Goal: Task Accomplishment & Management: Use online tool/utility

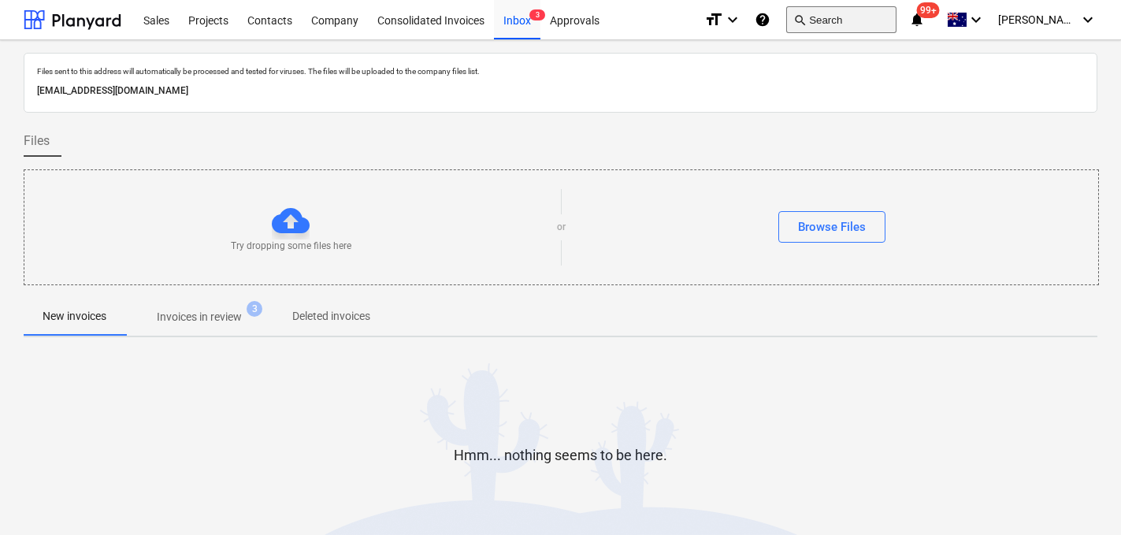
click at [872, 29] on button "search Search" at bounding box center [841, 19] width 110 height 27
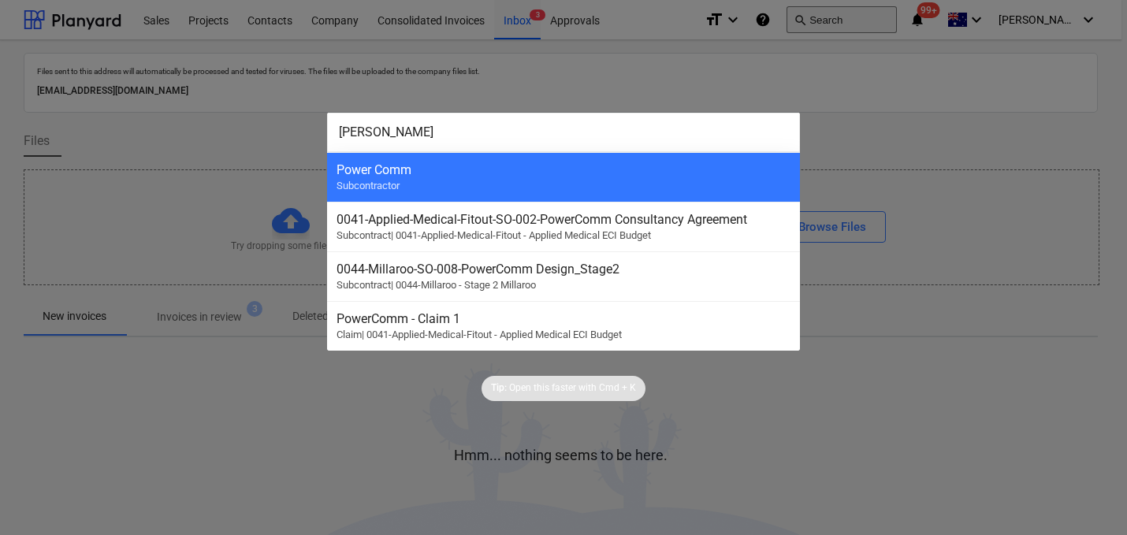
type input "power"
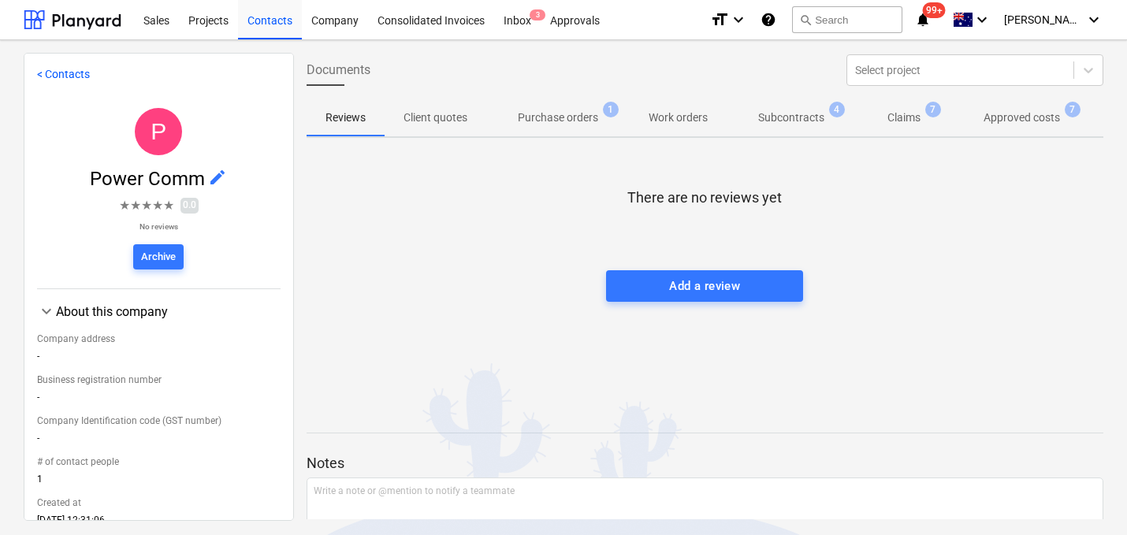
click at [1027, 125] on p "Approved costs" at bounding box center [1021, 118] width 76 height 17
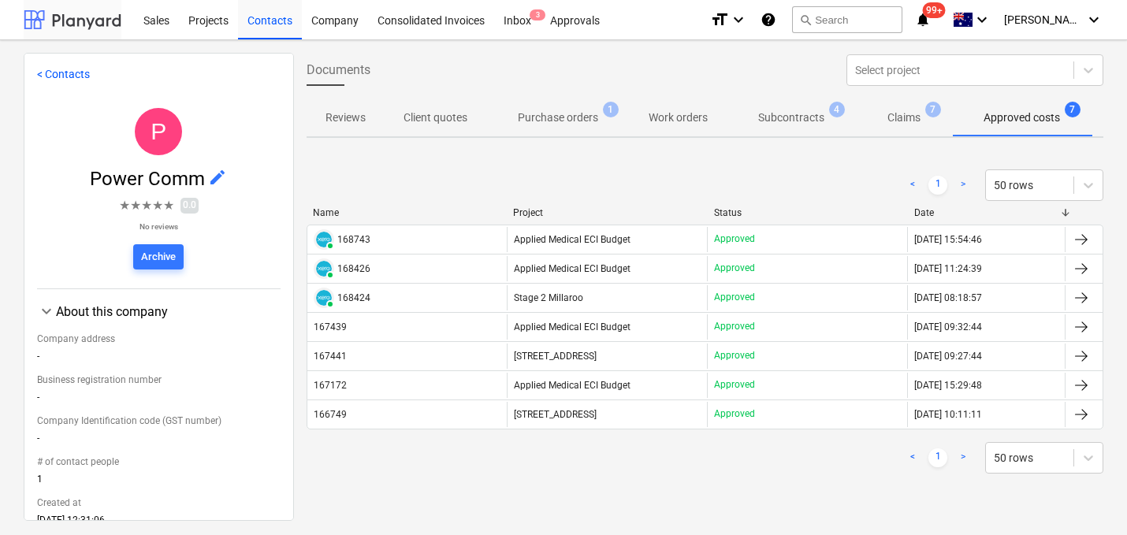
click at [78, 12] on div at bounding box center [73, 19] width 98 height 39
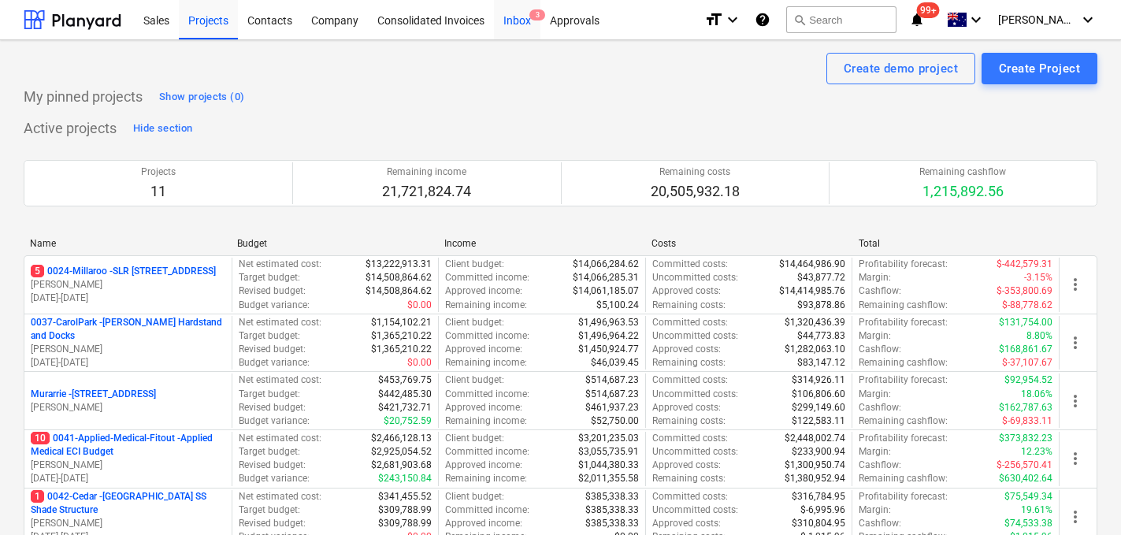
click at [501, 24] on div "Inbox 3" at bounding box center [517, 19] width 46 height 40
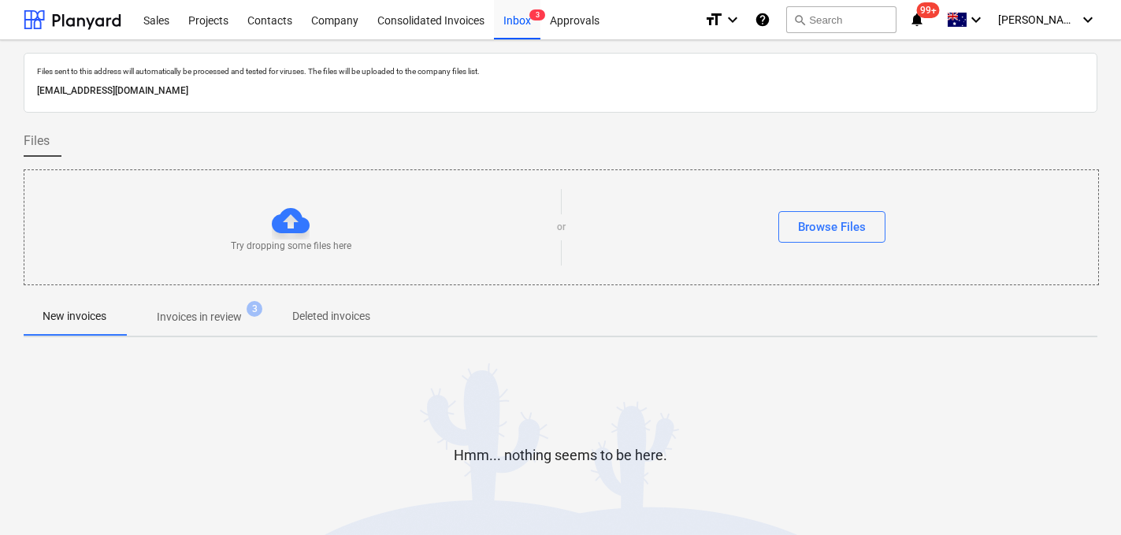
click at [240, 319] on p "Invoices in review" at bounding box center [199, 317] width 85 height 17
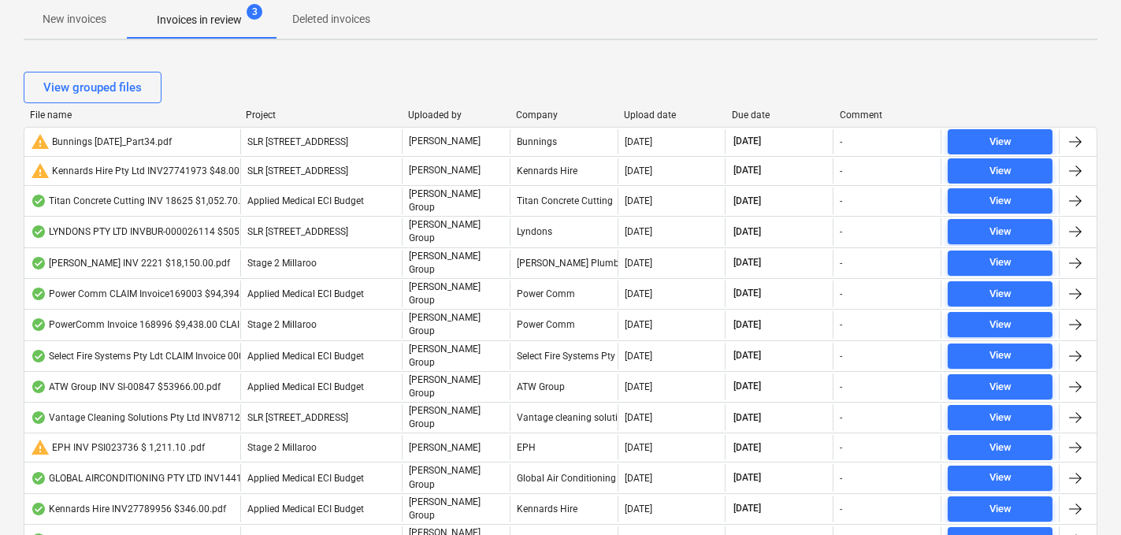
scroll to position [289, 0]
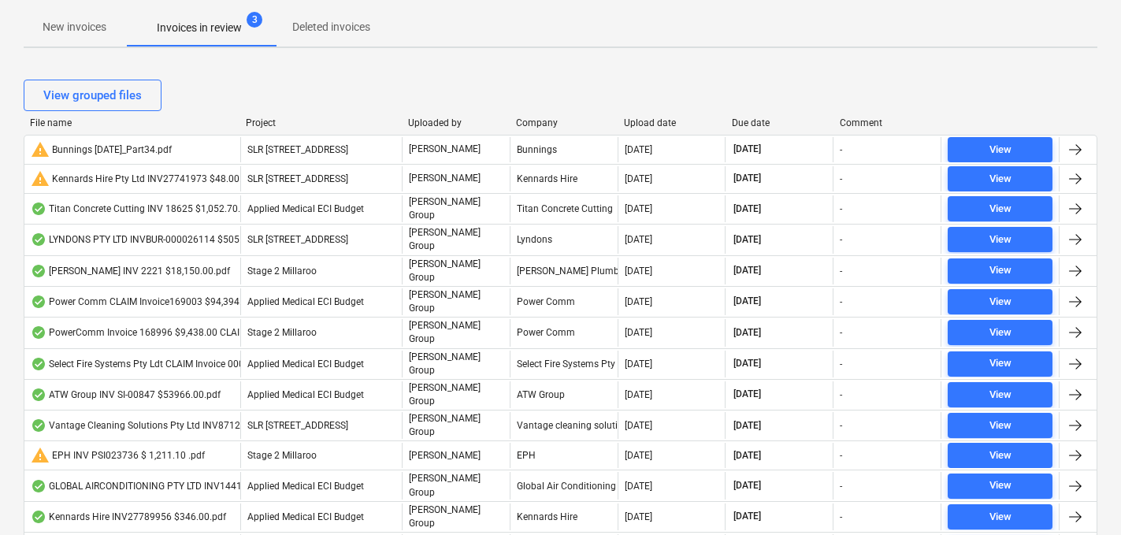
click at [50, 124] on div "File name" at bounding box center [131, 122] width 203 height 11
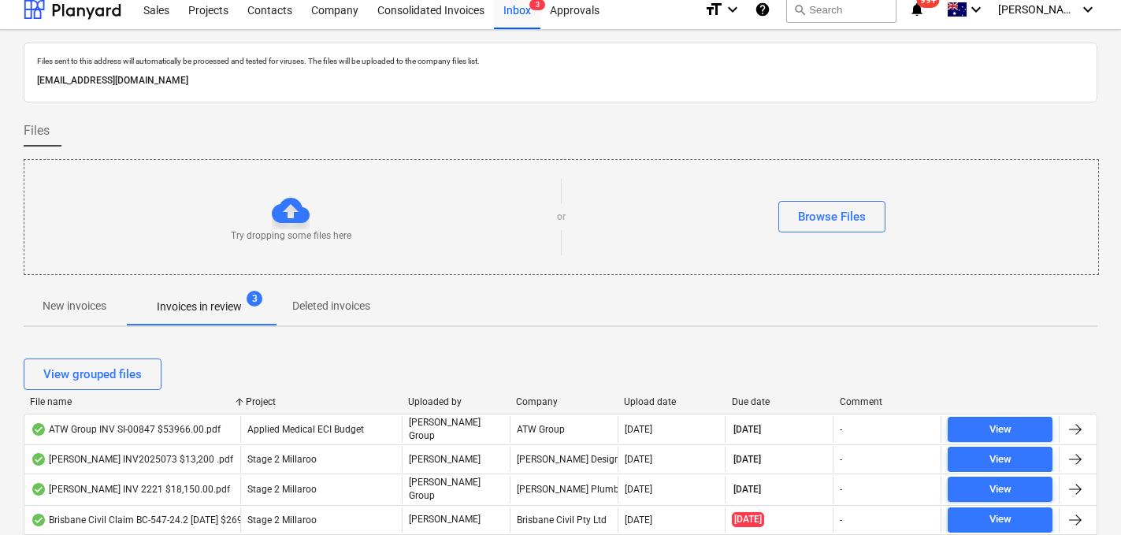
scroll to position [0, 0]
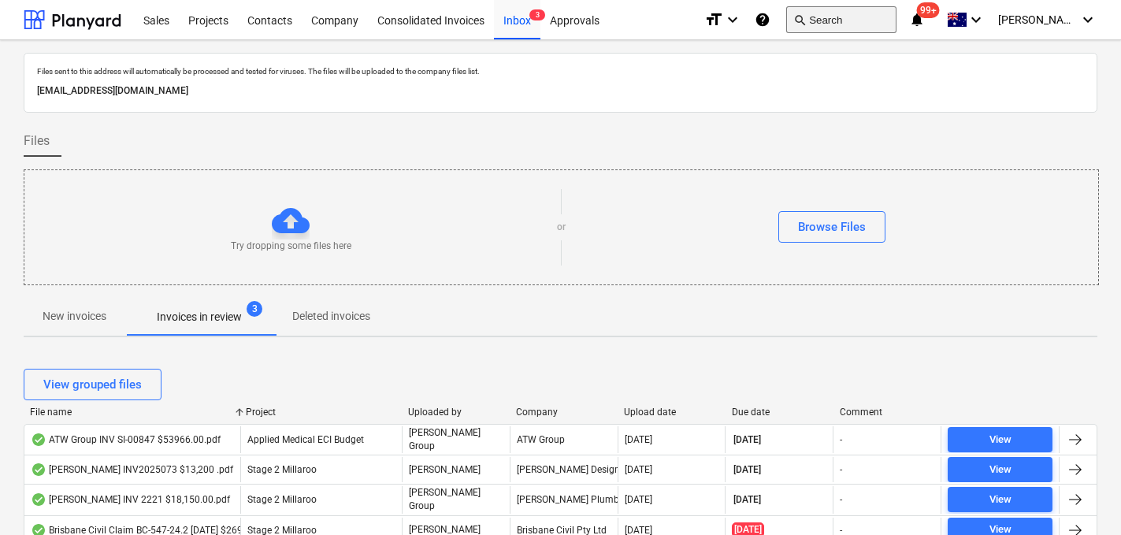
click at [866, 27] on button "search Search" at bounding box center [841, 19] width 110 height 27
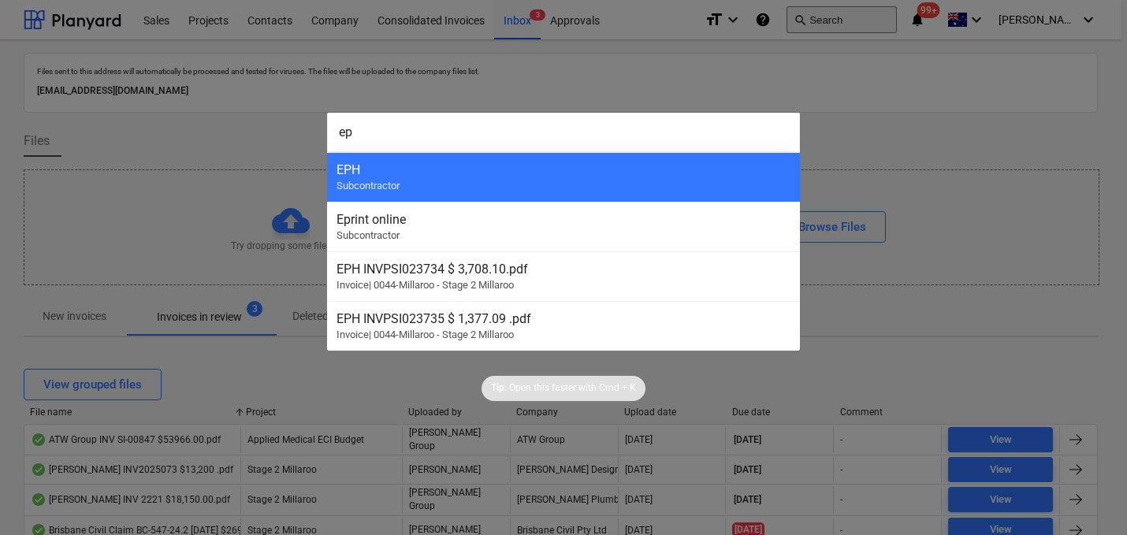
type input "e"
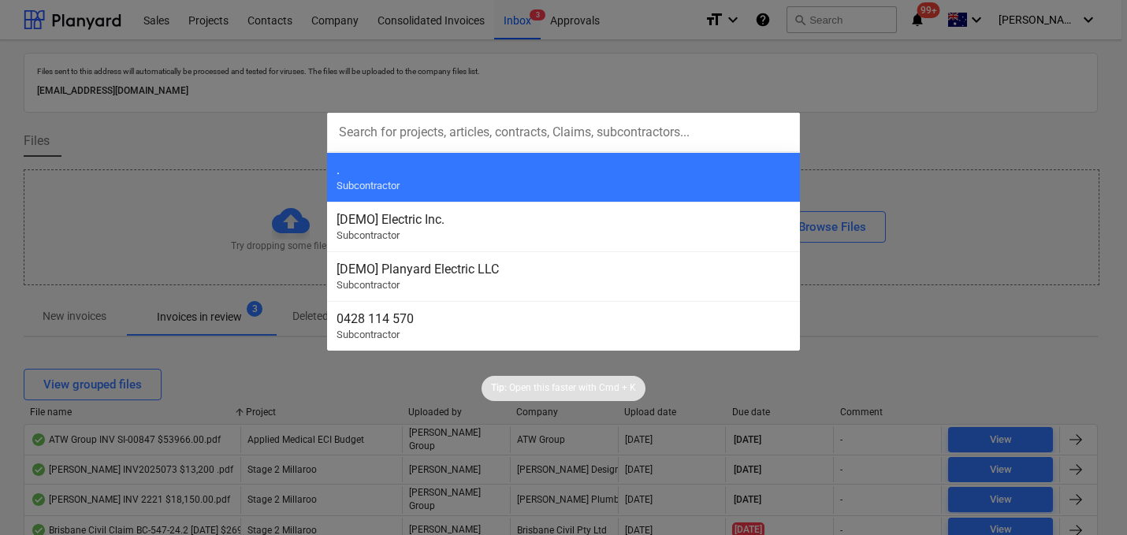
click at [125, 136] on div at bounding box center [563, 267] width 1127 height 535
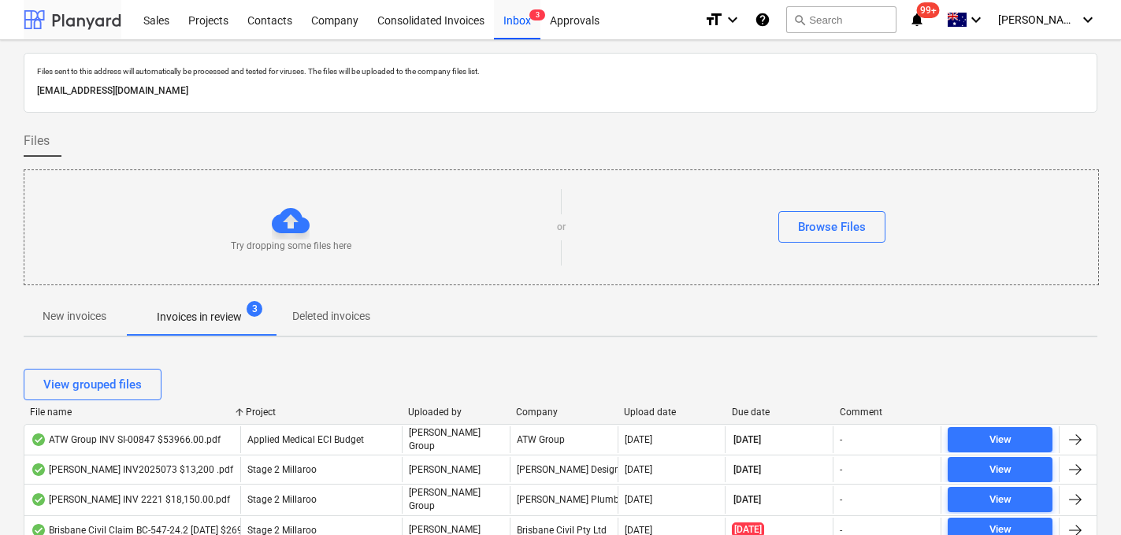
click at [60, 16] on div at bounding box center [73, 19] width 98 height 39
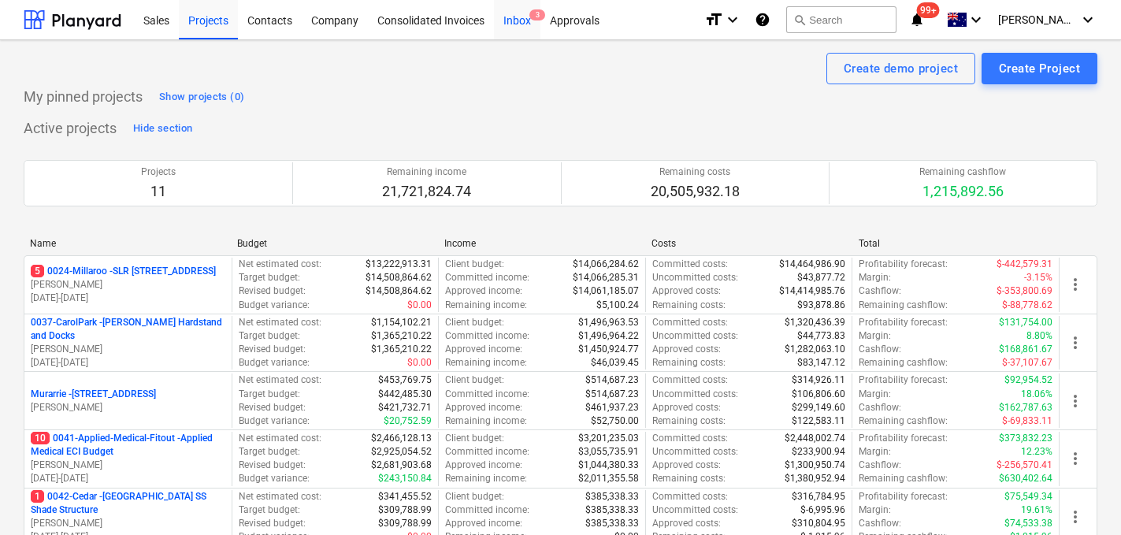
click at [526, 16] on div "Inbox 3" at bounding box center [517, 19] width 46 height 40
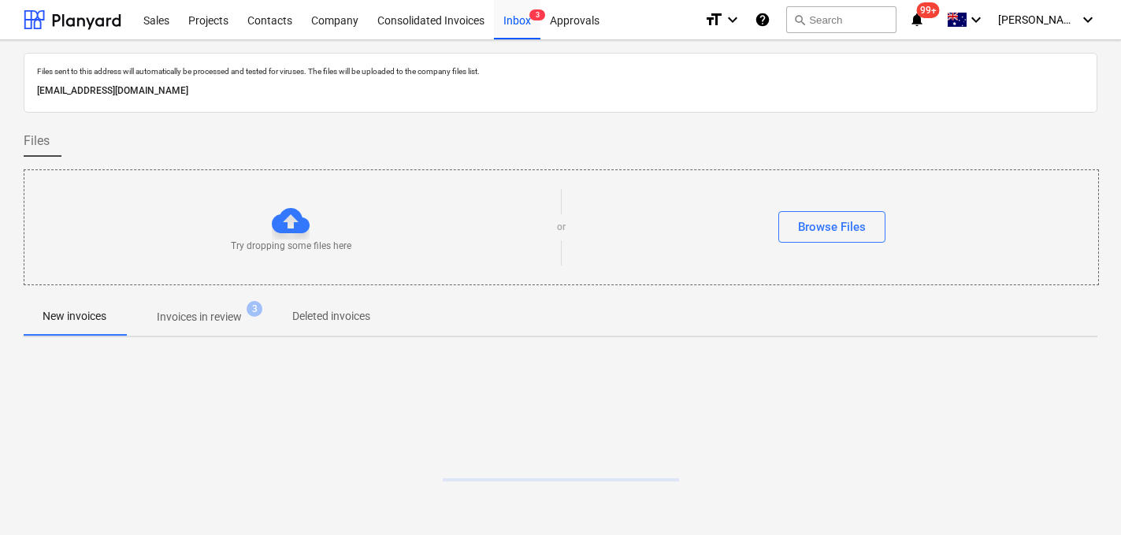
click at [226, 317] on p "Invoices in review" at bounding box center [199, 317] width 85 height 17
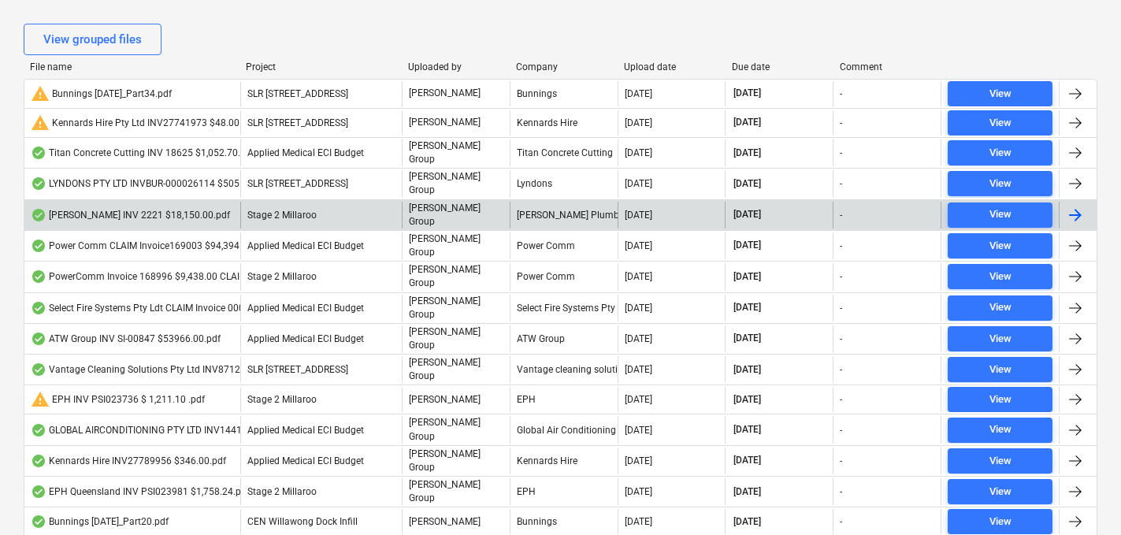
scroll to position [318, 0]
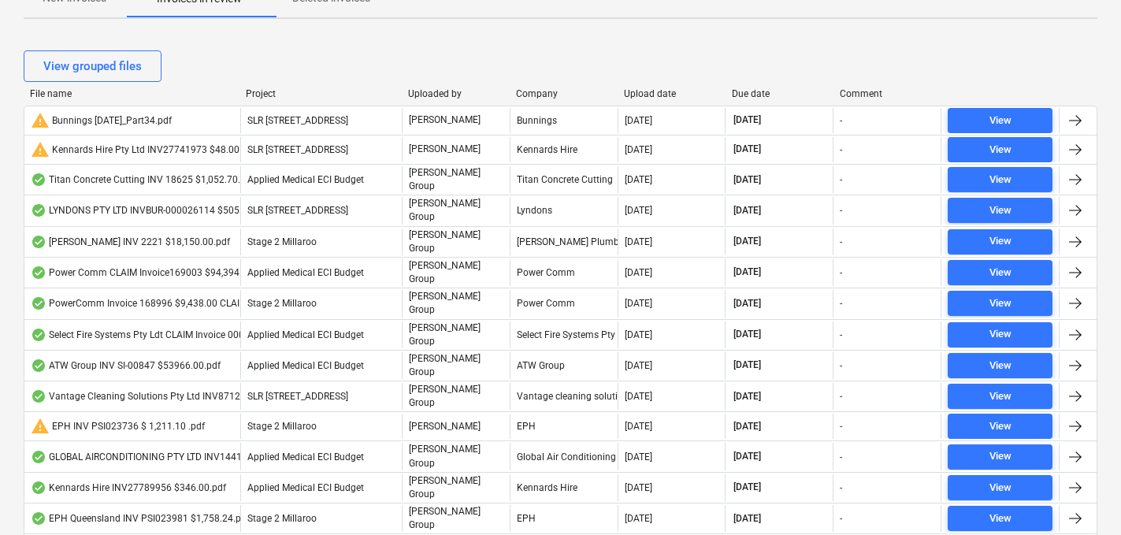
click at [750, 95] on div "Due date" at bounding box center [779, 93] width 95 height 11
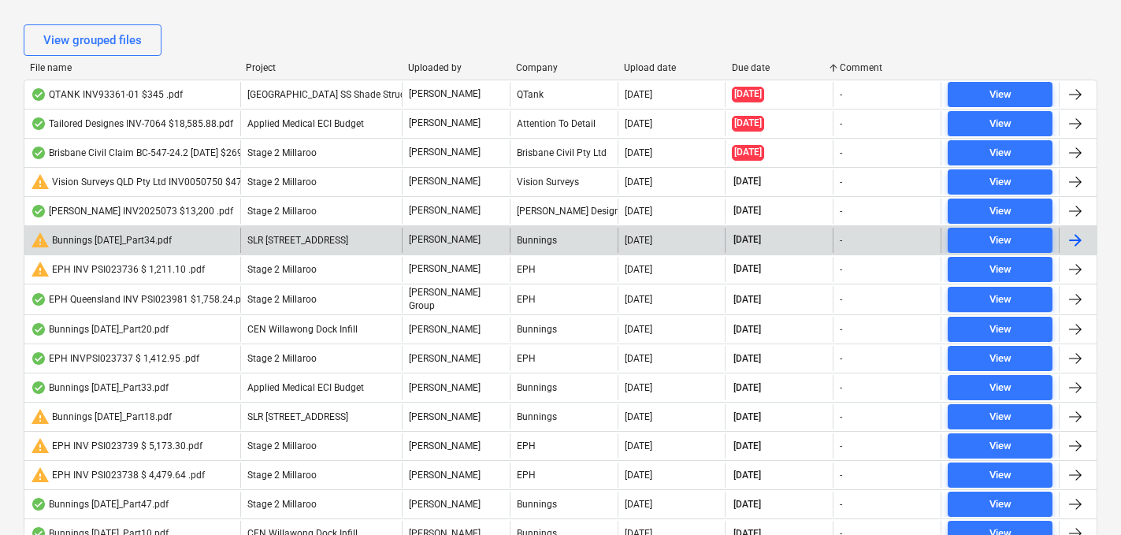
scroll to position [346, 0]
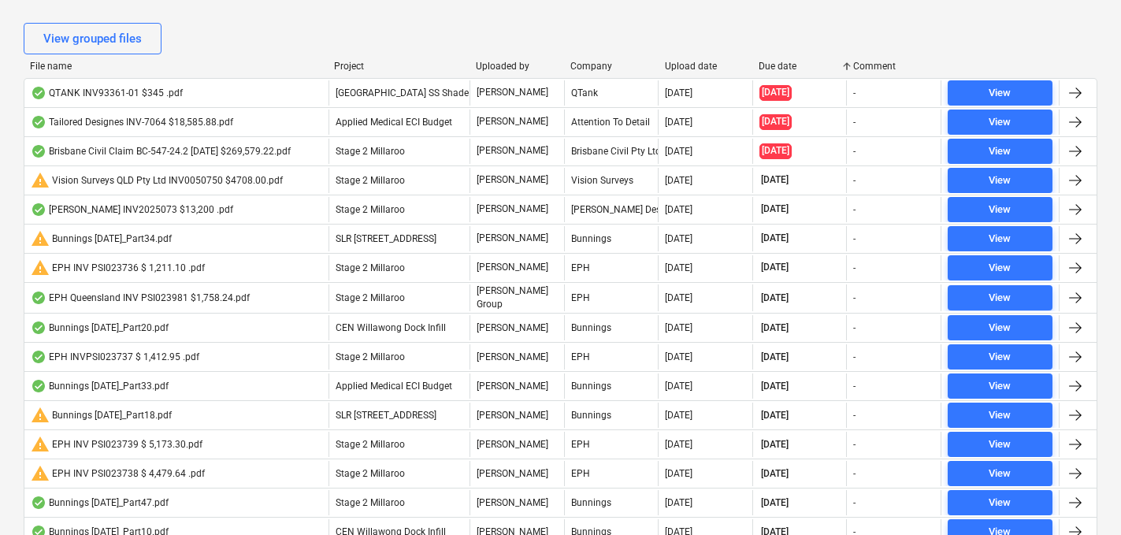
drag, startPoint x: 237, startPoint y: 69, endPoint x: 325, endPoint y: 74, distance: 88.4
click at [325, 74] on div "File name Project Uploaded by Company Upload date Due date Comment" at bounding box center [561, 69] width 1074 height 17
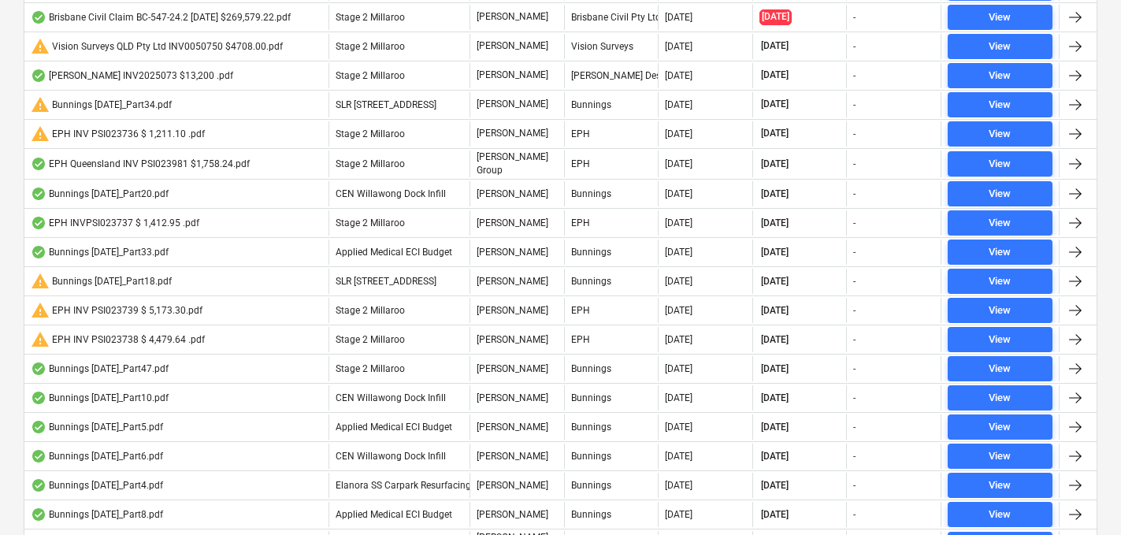
scroll to position [426, 0]
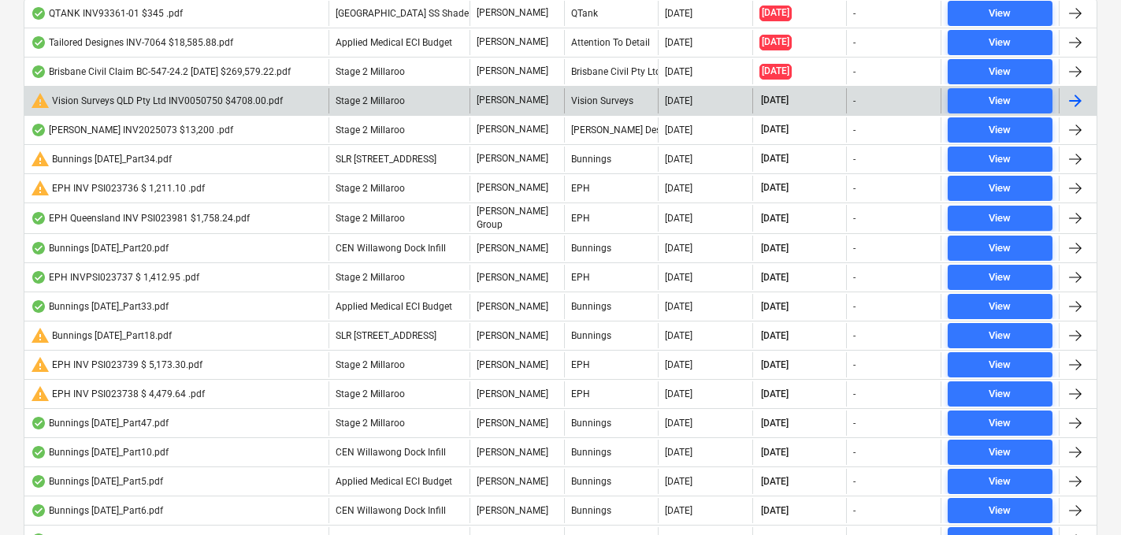
click at [212, 110] on div "warning Vision Surveys QLD Pty Ltd INV0050750 $4708.00.pdf" at bounding box center [157, 100] width 252 height 19
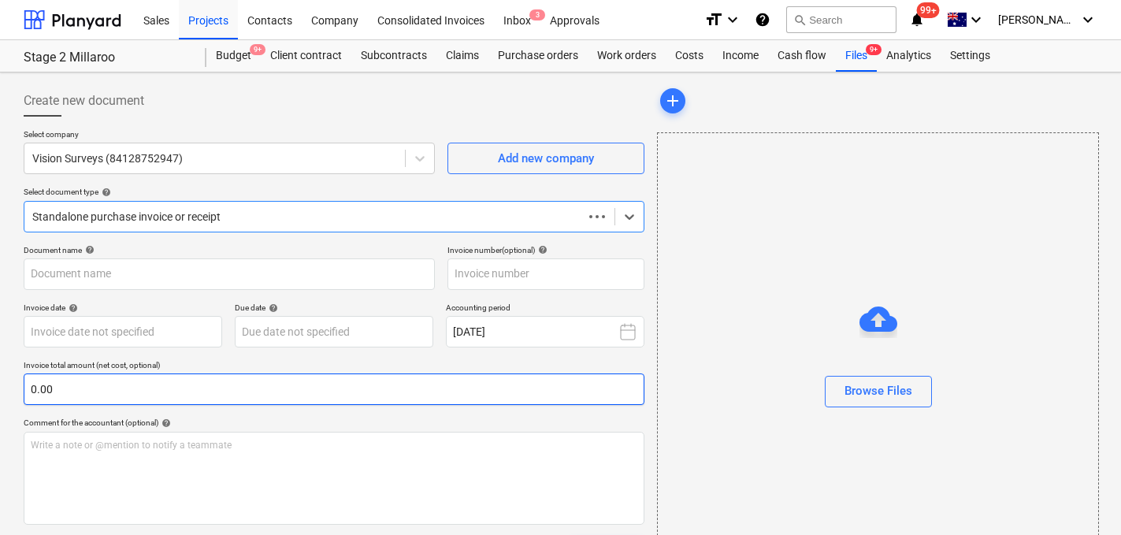
type input "0050750"
type input "[DATE]"
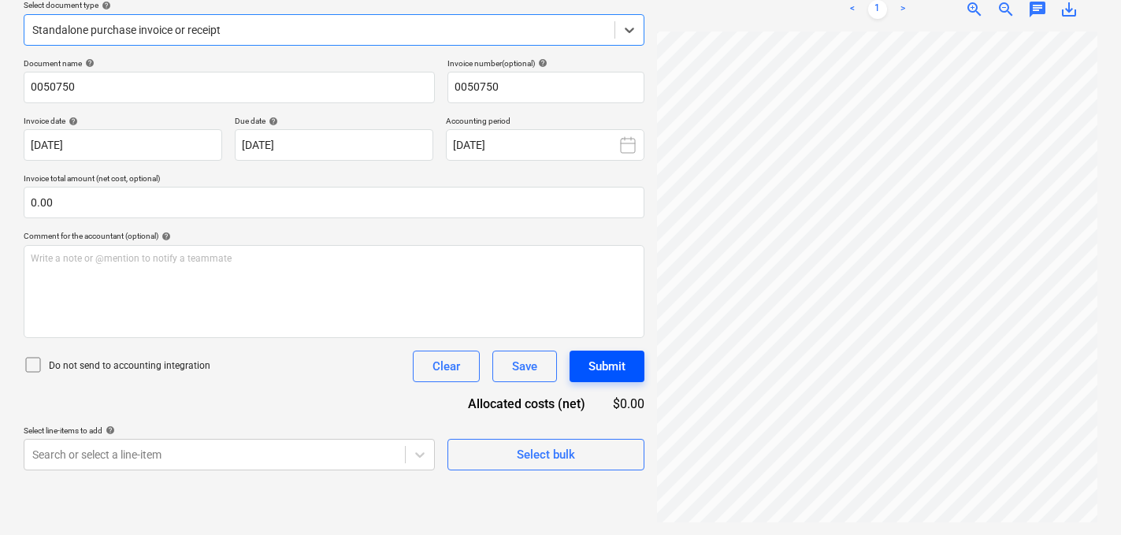
scroll to position [350, 154]
